Goal: Find specific page/section: Find specific page/section

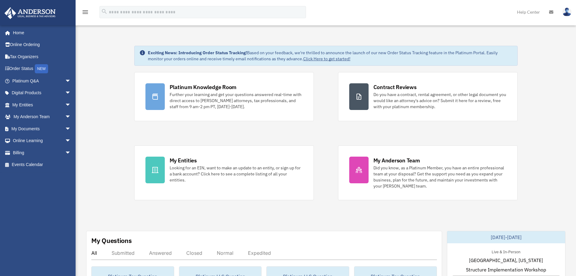
click at [65, 105] on span "arrow_drop_down" at bounding box center [71, 105] width 12 height 12
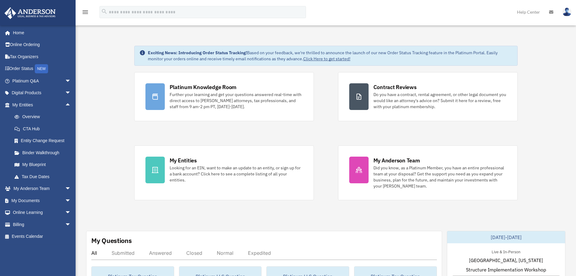
click at [65, 201] on span "arrow_drop_down" at bounding box center [71, 200] width 12 height 12
click at [29, 213] on link "Box" at bounding box center [44, 212] width 72 height 12
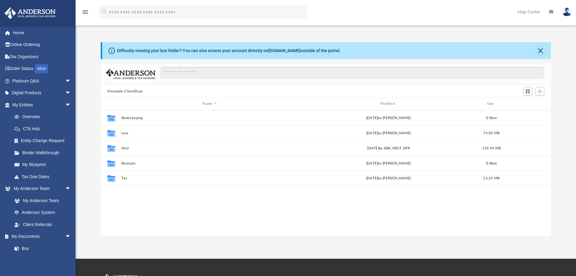
scroll to position [133, 446]
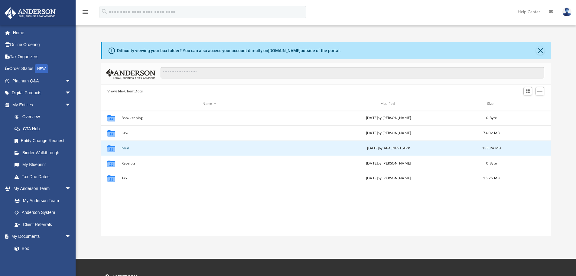
click at [126, 147] on button "Mail" at bounding box center [209, 148] width 176 height 4
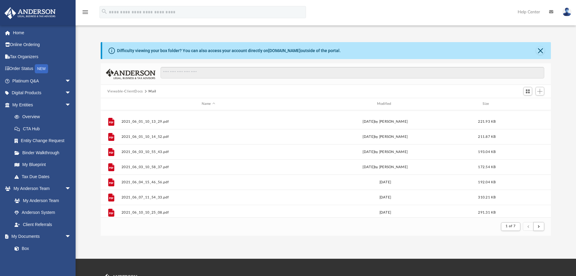
scroll to position [242, 0]
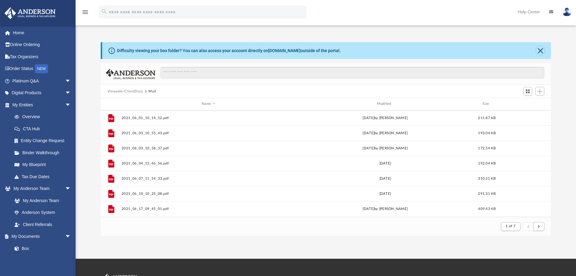
click at [543, 52] on button "Close" at bounding box center [540, 50] width 8 height 8
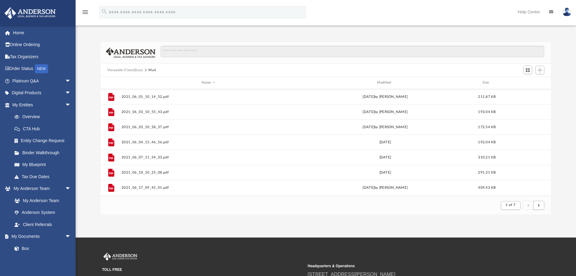
click at [65, 103] on span "arrow_drop_down" at bounding box center [71, 105] width 12 height 12
click at [65, 103] on span "arrow_drop_up" at bounding box center [71, 105] width 12 height 12
click at [31, 116] on link "Overview" at bounding box center [44, 117] width 72 height 12
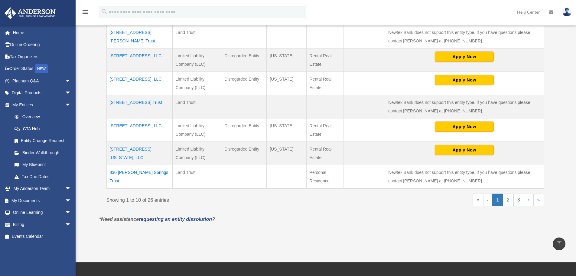
scroll to position [242, 0]
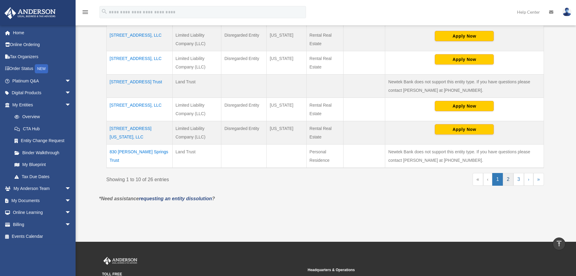
click at [507, 180] on link "2" at bounding box center [508, 179] width 11 height 13
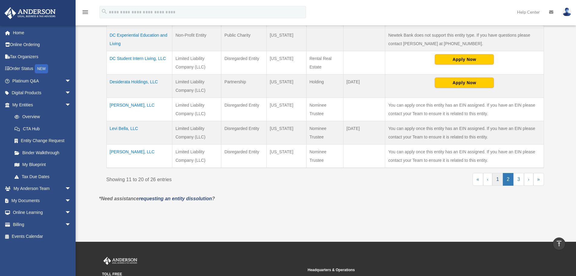
click at [498, 181] on link "1" at bounding box center [497, 179] width 11 height 13
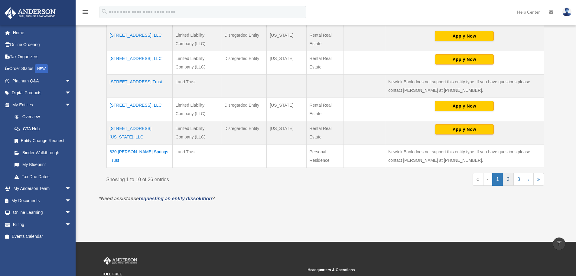
click at [509, 180] on link "2" at bounding box center [508, 179] width 11 height 13
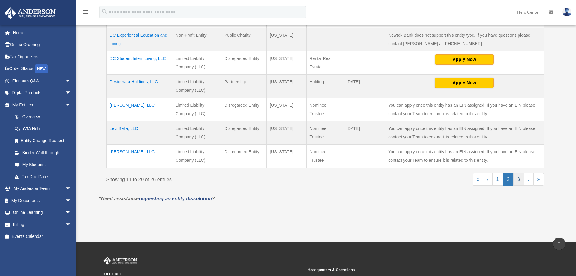
click at [519, 179] on link "3" at bounding box center [519, 179] width 11 height 13
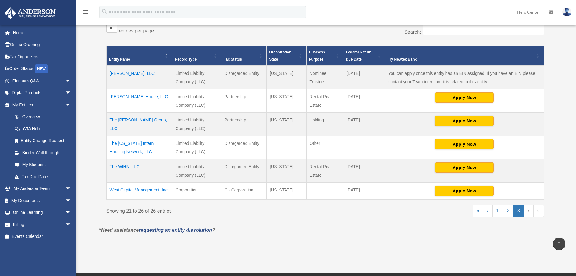
scroll to position [100, 0]
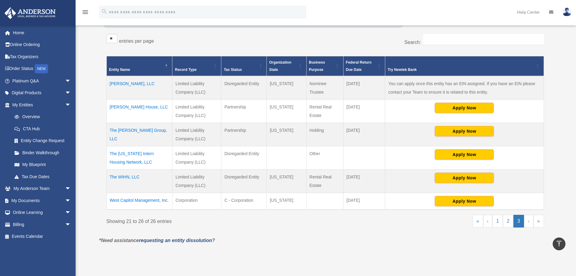
click at [528, 222] on link "›" at bounding box center [528, 220] width 9 height 13
